Goal: Download file/media

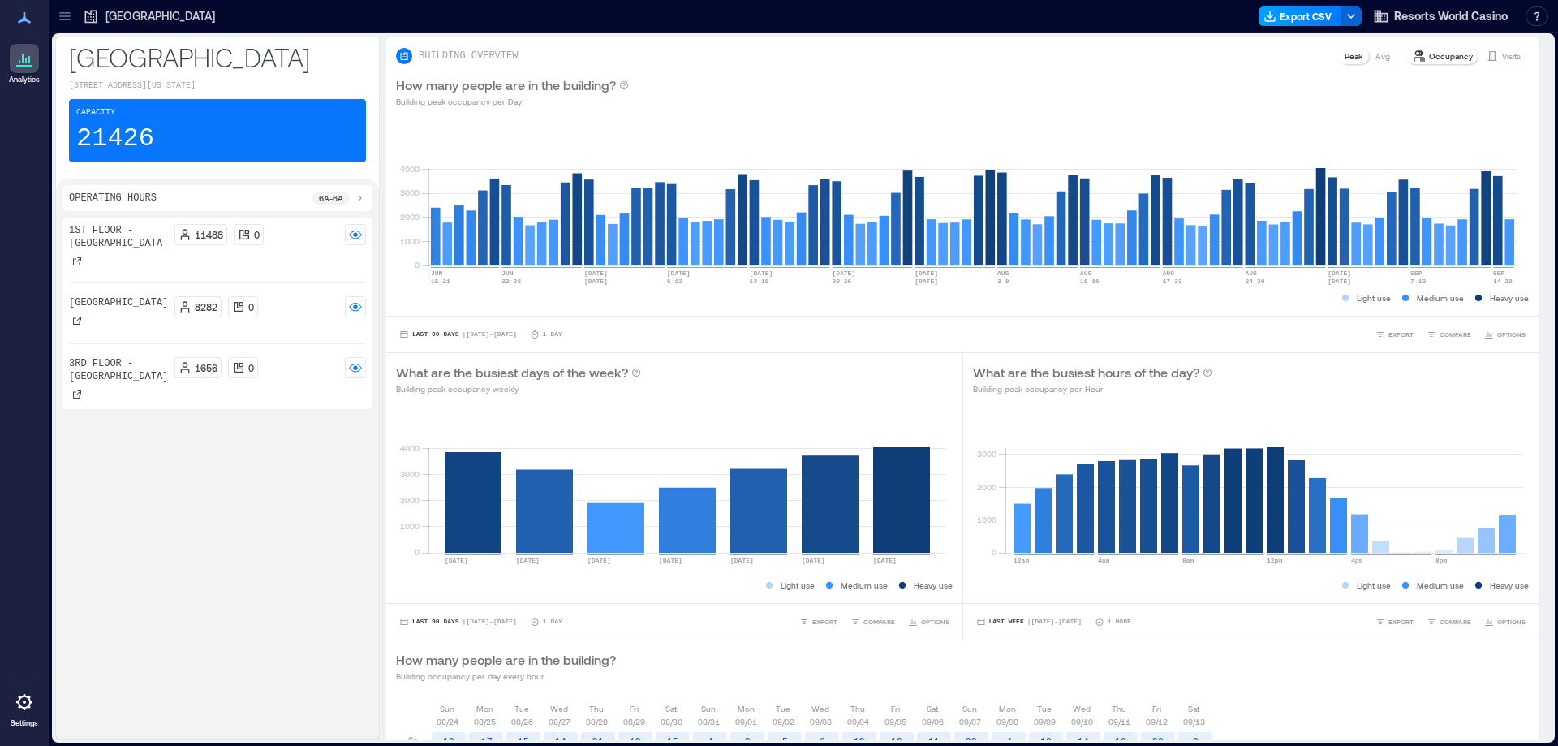
click at [1305, 12] on button "Export CSV" at bounding box center [1299, 15] width 83 height 19
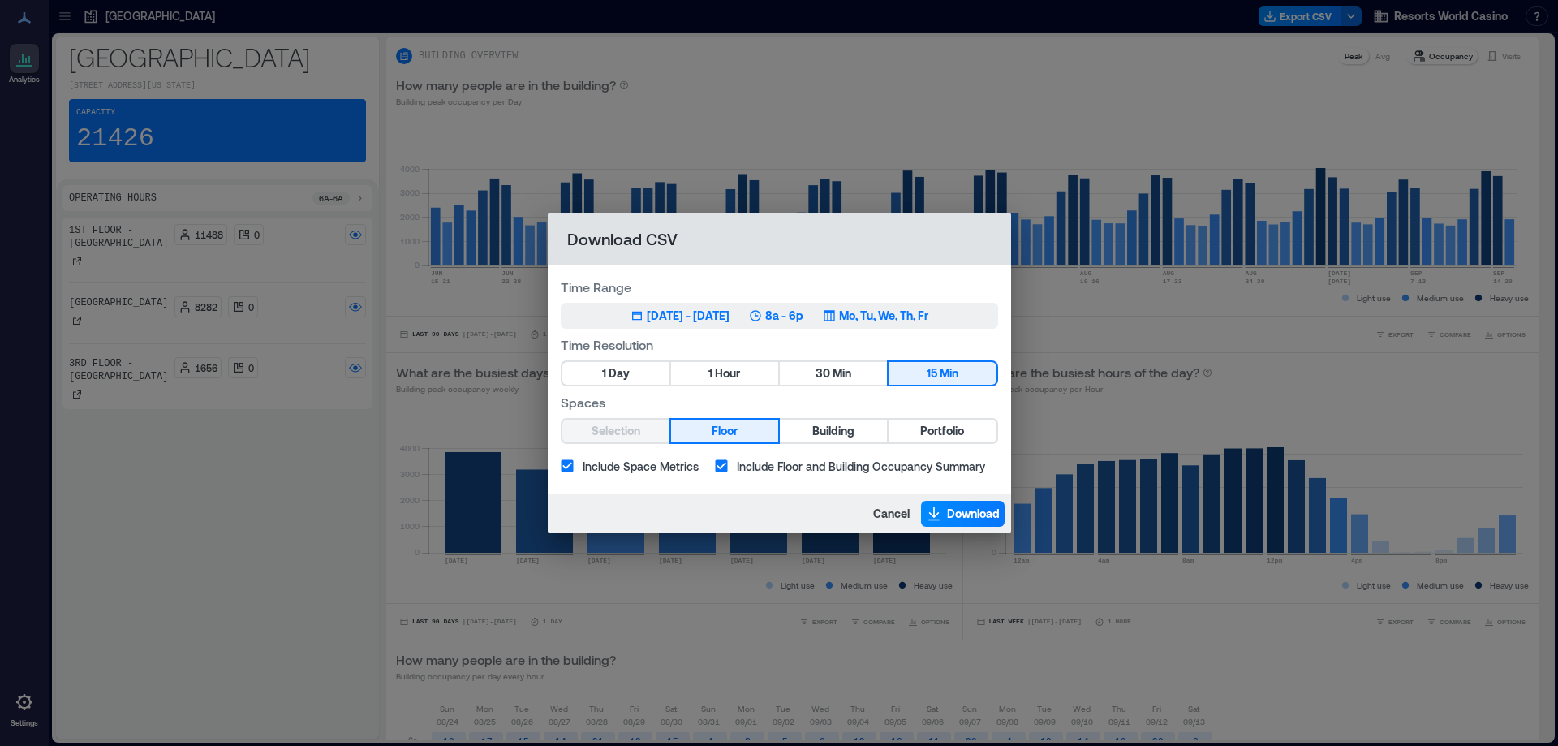
click at [705, 312] on div "[DATE] - [DATE]" at bounding box center [688, 315] width 83 height 16
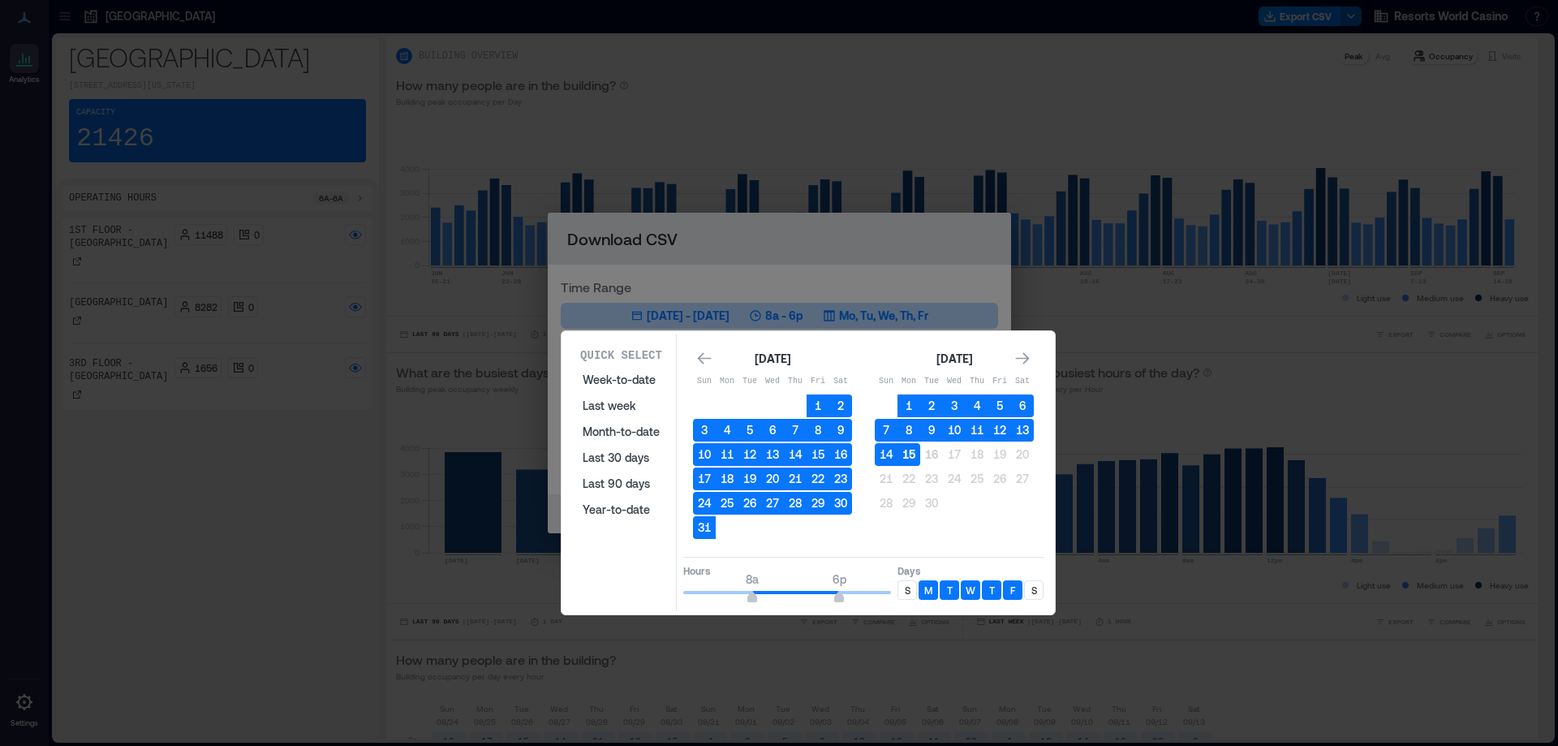
click at [912, 451] on button "15" at bounding box center [908, 454] width 23 height 23
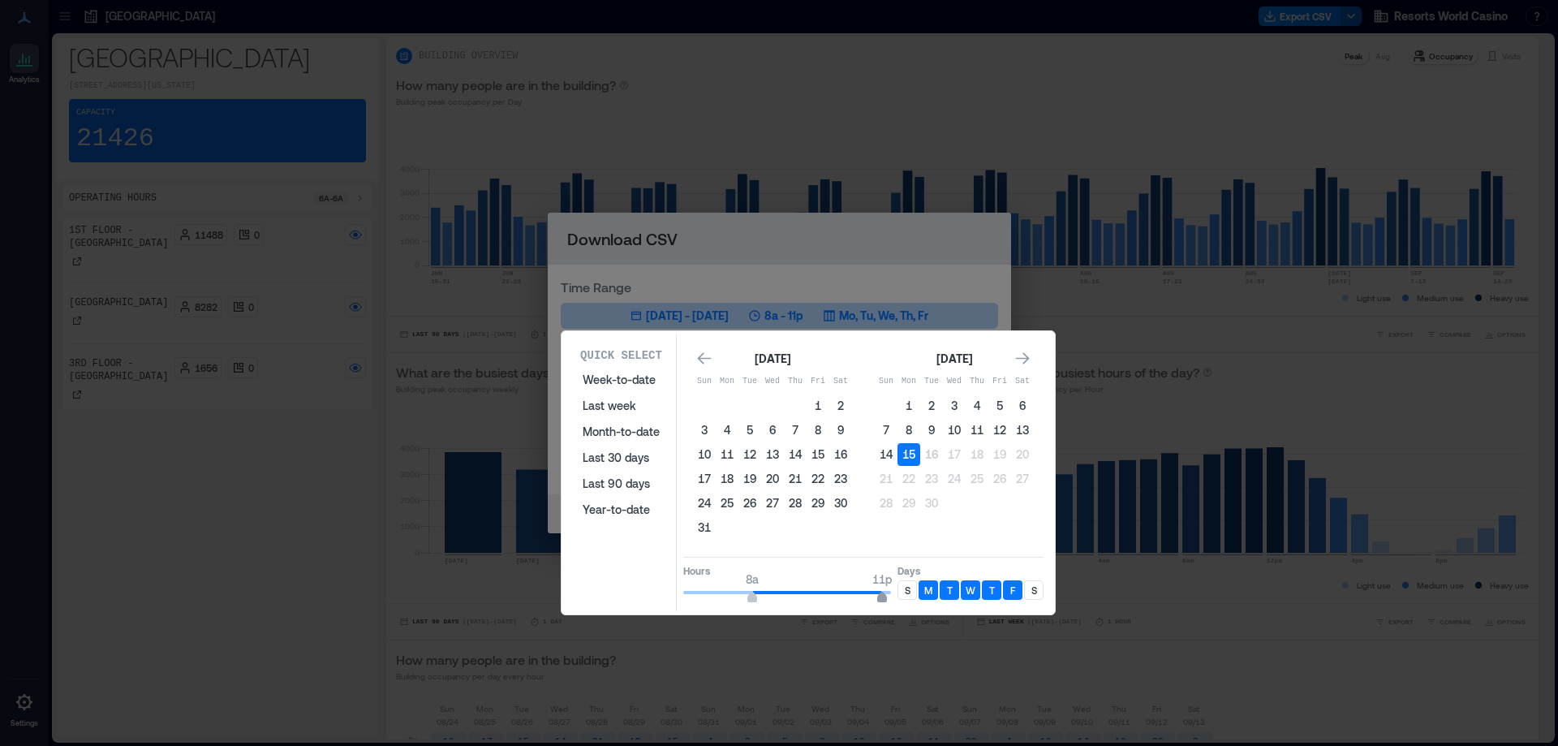
type input "**"
drag, startPoint x: 867, startPoint y: 595, endPoint x: 894, endPoint y: 599, distance: 27.1
click at [894, 599] on span "12a" at bounding box center [891, 598] width 10 height 6
type input "*"
drag, startPoint x: 757, startPoint y: 595, endPoint x: 617, endPoint y: 579, distance: 140.5
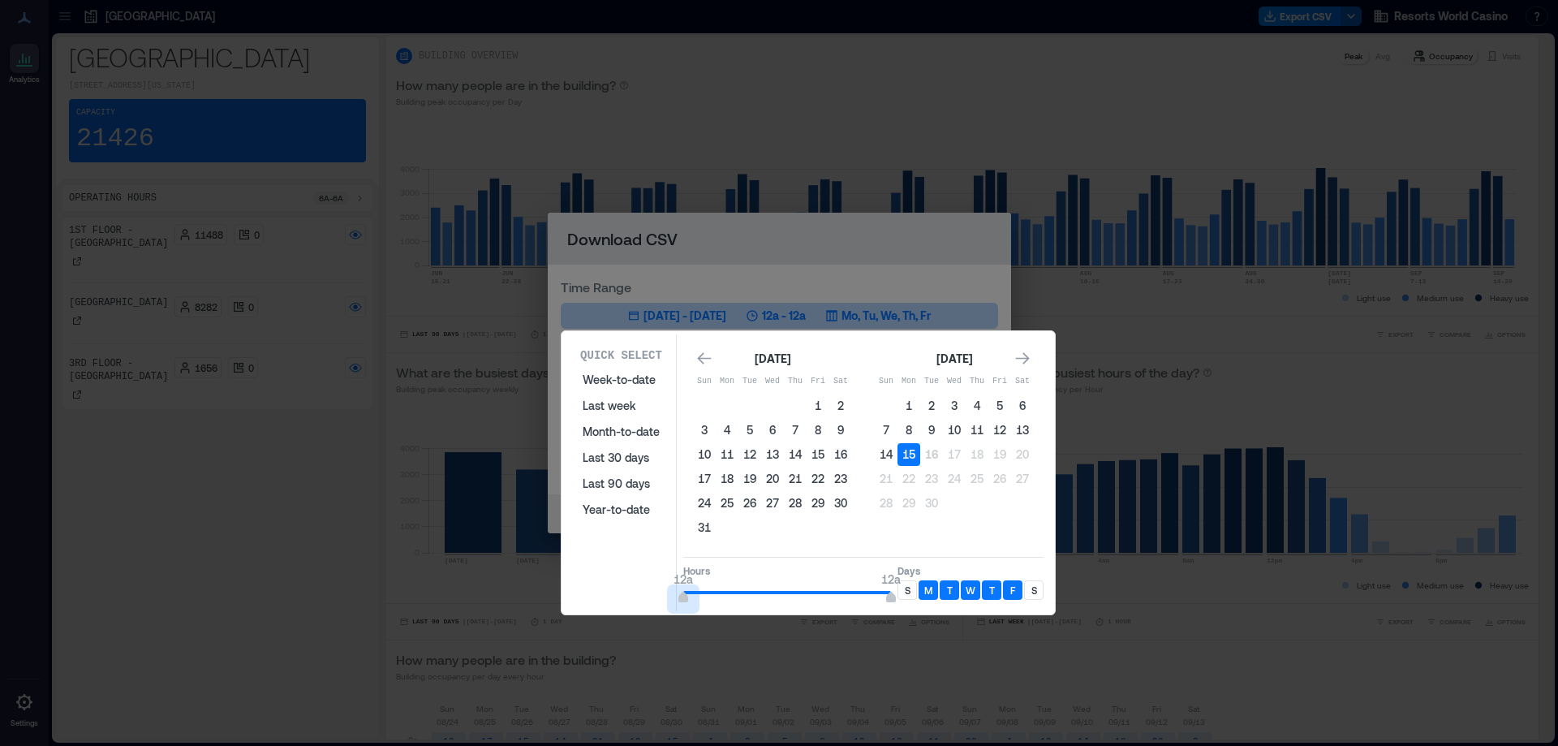
click at [617, 579] on div "Quick Select Week-to-date Last week Month-to-date Last 30 days Last 90 days Yea…" at bounding box center [808, 472] width 484 height 277
click at [906, 591] on p "S" at bounding box center [908, 589] width 6 height 13
click at [1038, 585] on div "S" at bounding box center [1033, 589] width 19 height 19
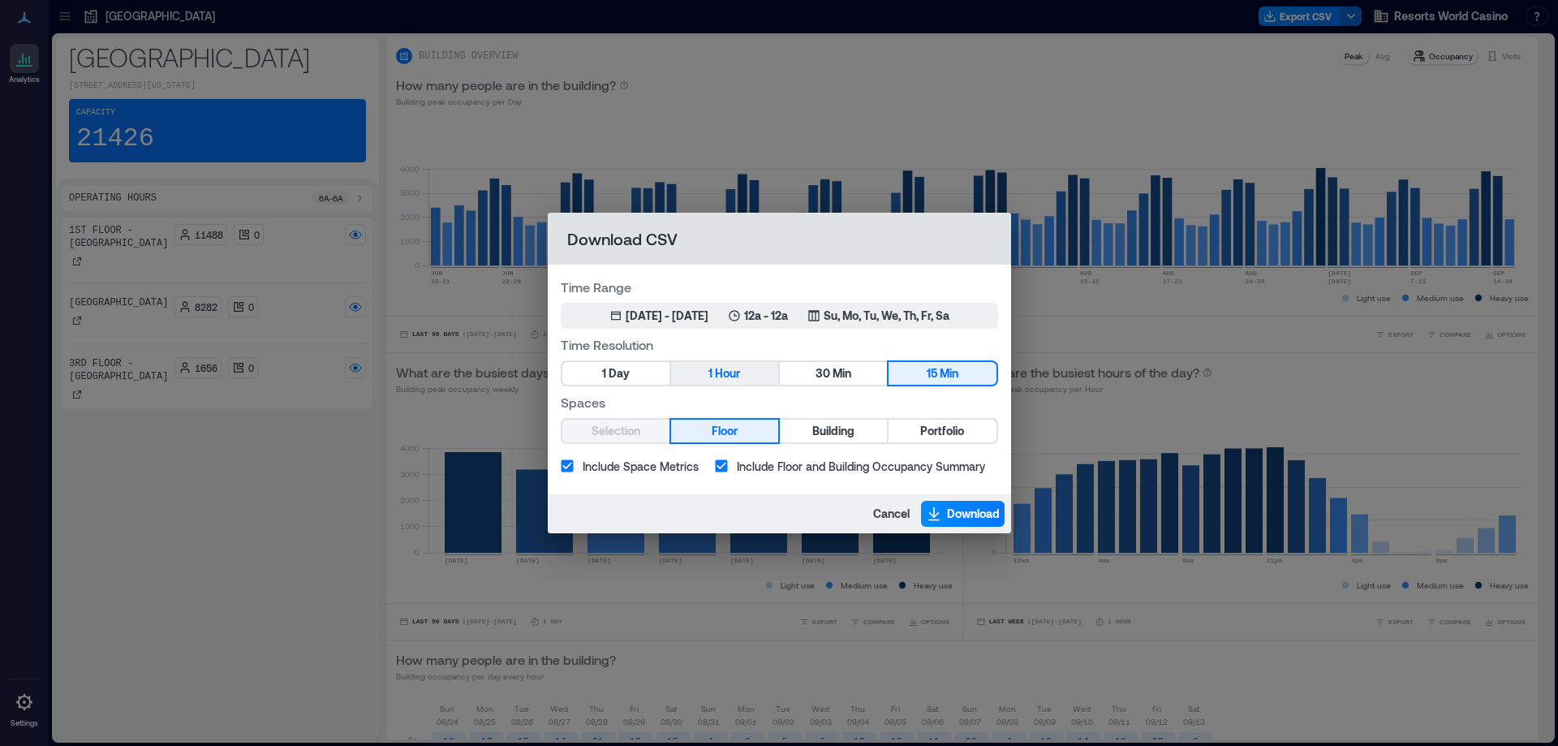
click at [720, 375] on span "Hour" at bounding box center [727, 373] width 25 height 20
click at [916, 428] on button "Portfolio" at bounding box center [941, 430] width 107 height 23
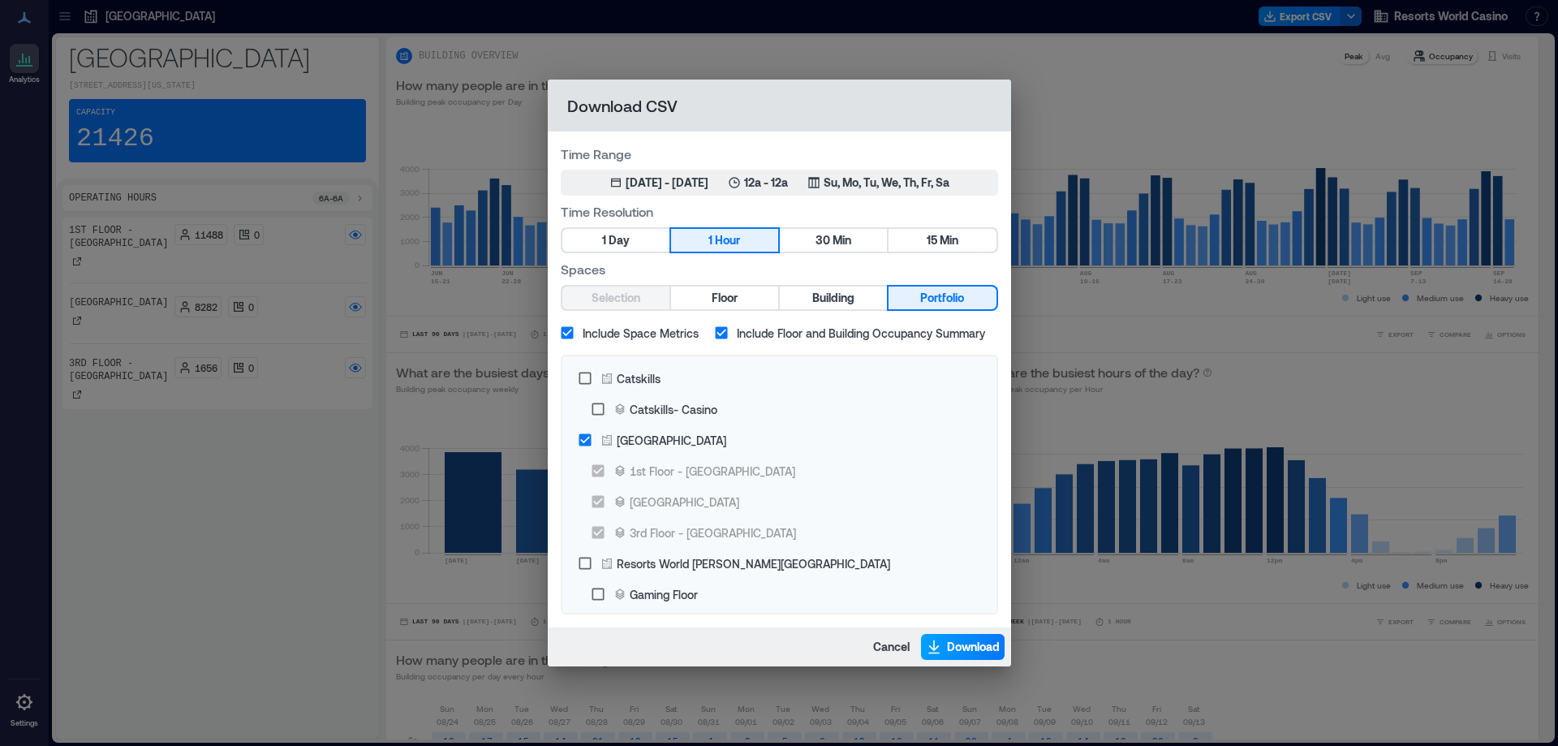
click at [956, 648] on span "Download" at bounding box center [973, 646] width 53 height 16
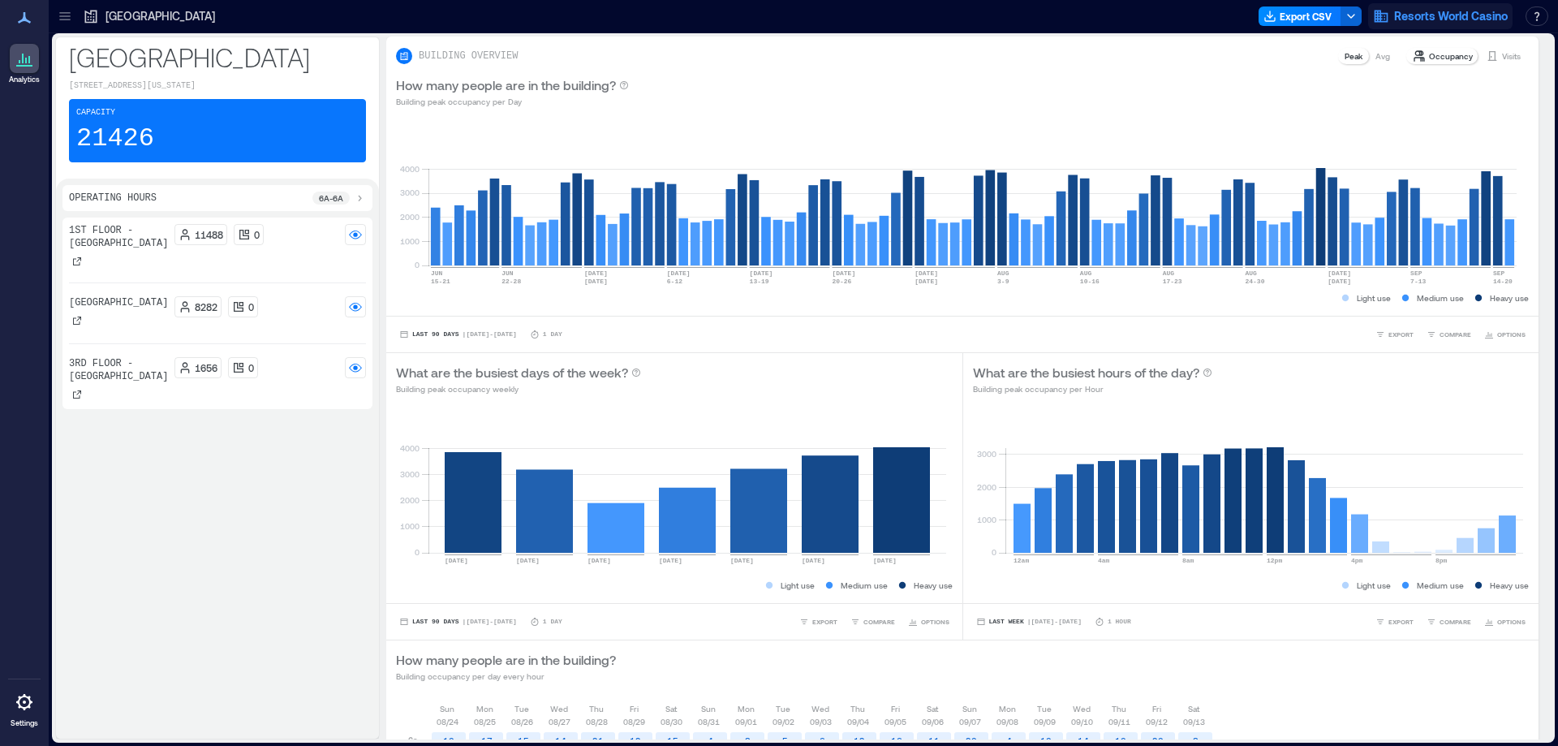
click at [1417, 22] on span "Resorts World Casino" at bounding box center [1451, 16] width 114 height 16
